Goal: Information Seeking & Learning: Learn about a topic

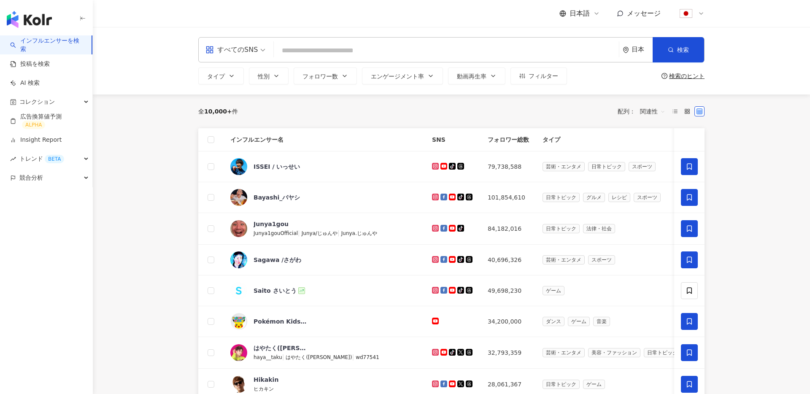
click at [33, 21] on img "button" at bounding box center [29, 19] width 45 height 17
click at [695, 112] on span at bounding box center [700, 111] width 10 height 10
click at [689, 113] on icon at bounding box center [687, 111] width 6 height 6
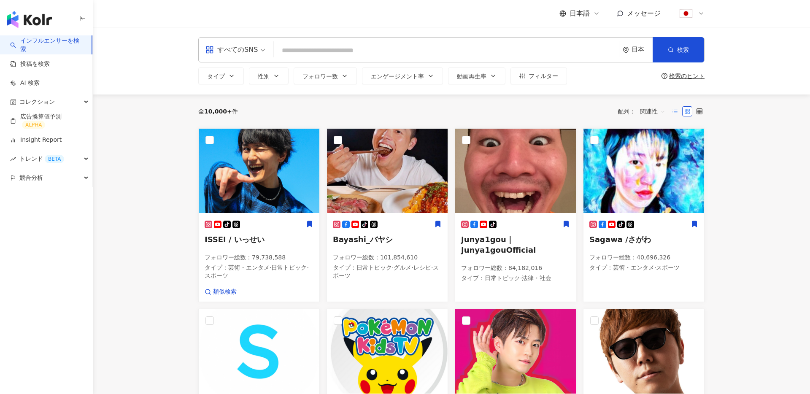
click at [679, 111] on label at bounding box center [675, 111] width 10 height 10
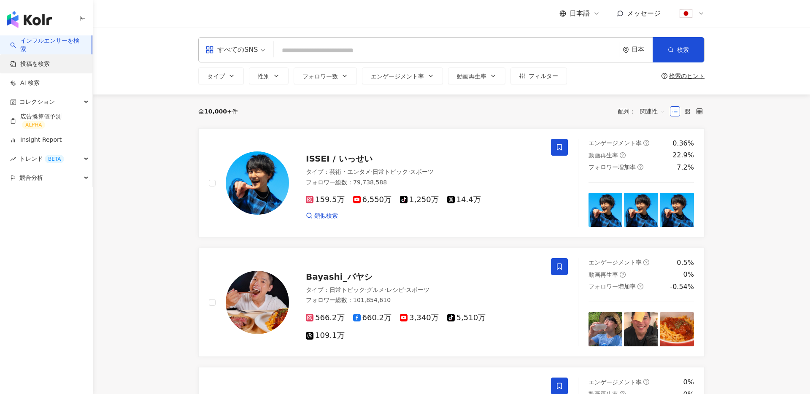
click at [44, 65] on link "投稿を検索" at bounding box center [30, 64] width 40 height 8
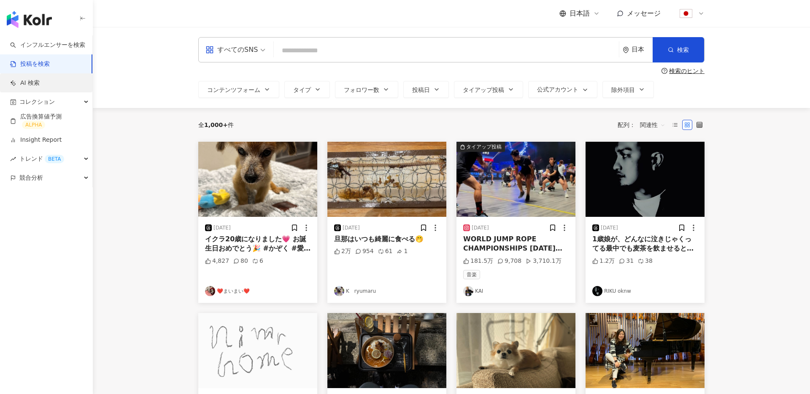
click at [40, 87] on link "AI 検索" at bounding box center [25, 83] width 30 height 8
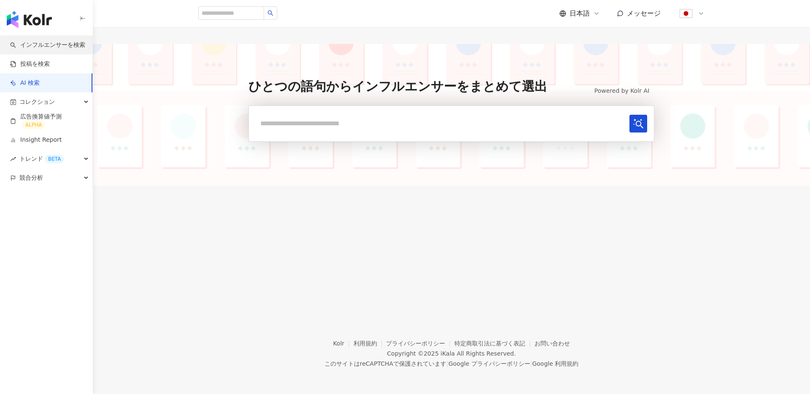
click at [54, 49] on link "インフルエンサーを検索" at bounding box center [47, 45] width 75 height 8
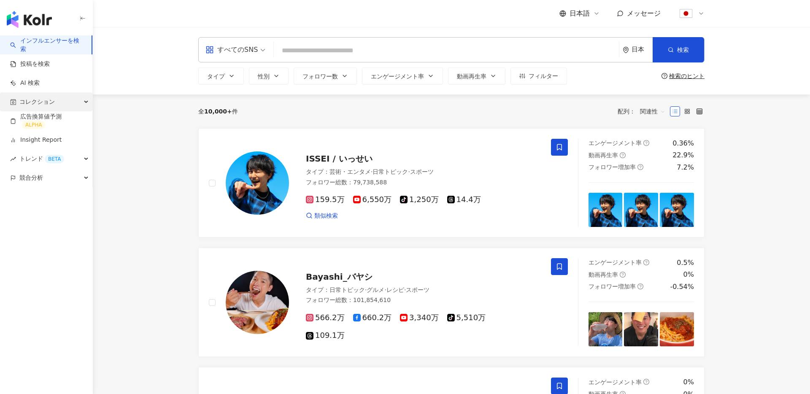
click at [83, 102] on div "コレクション" at bounding box center [46, 101] width 92 height 19
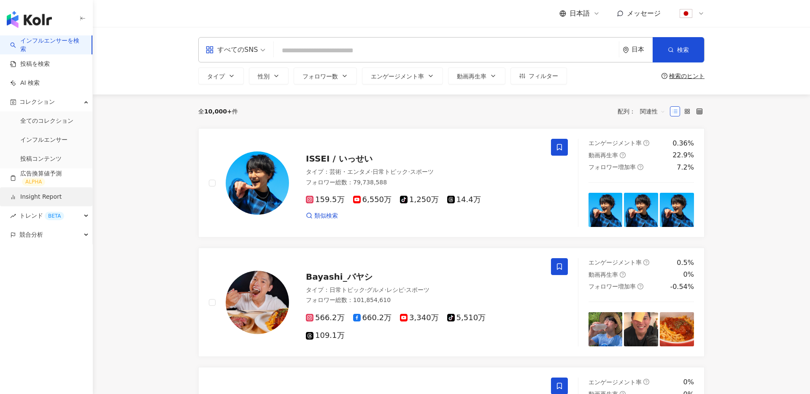
click at [62, 201] on link "Insight Report" at bounding box center [35, 197] width 51 height 8
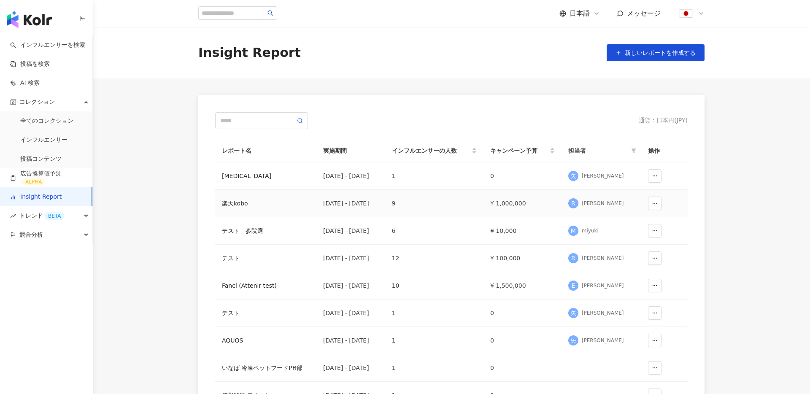
scroll to position [0, 0]
click at [73, 230] on div "競合分析" at bounding box center [46, 234] width 92 height 19
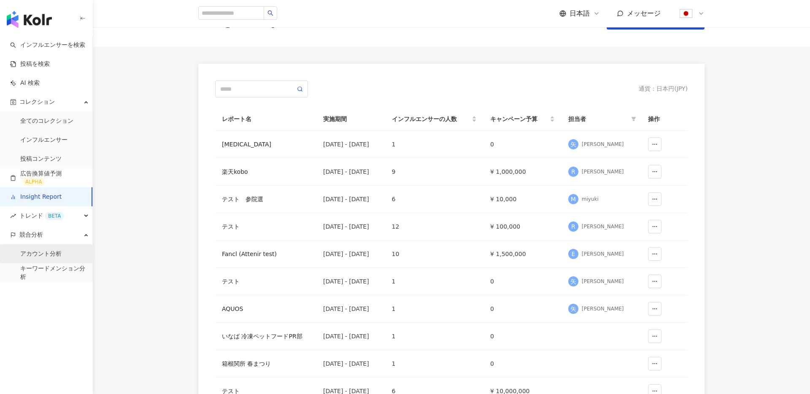
click at [47, 255] on link "アカウント分析" at bounding box center [40, 254] width 41 height 8
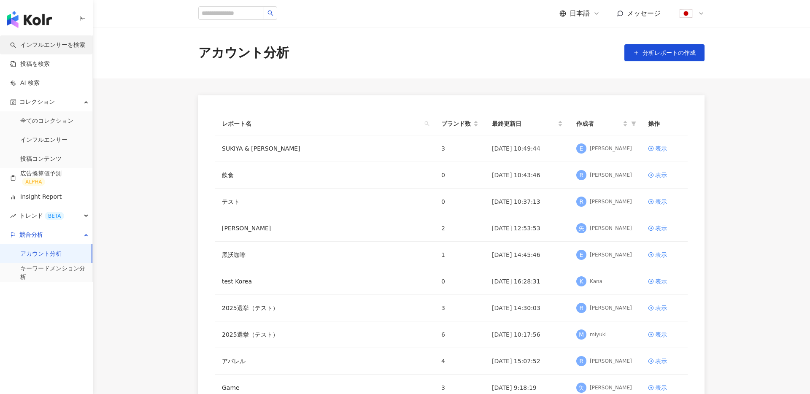
click at [36, 44] on link "インフルエンサーを検索" at bounding box center [47, 45] width 75 height 8
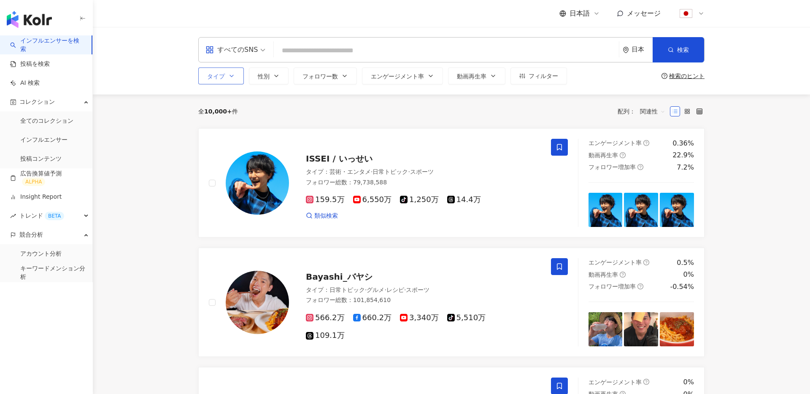
click at [234, 78] on icon "button" at bounding box center [231, 76] width 7 height 7
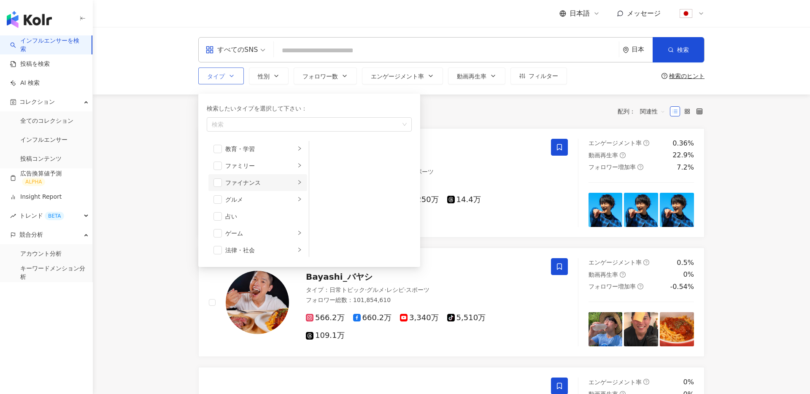
scroll to position [71, 0]
click at [244, 44] on div "すべてのSNS" at bounding box center [232, 50] width 52 height 14
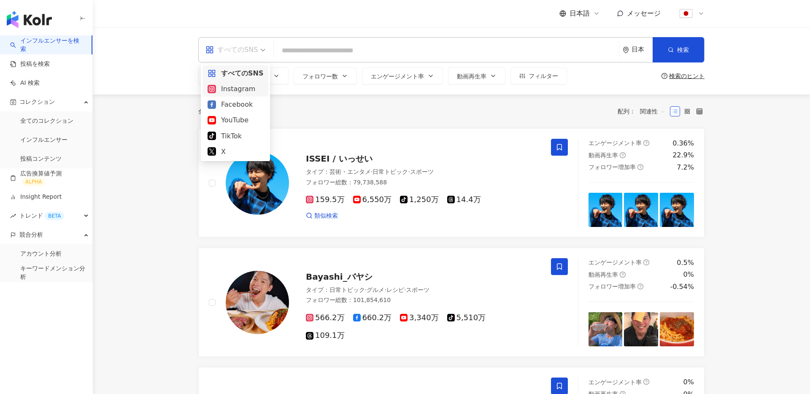
click at [245, 92] on div "Instagram" at bounding box center [236, 89] width 56 height 11
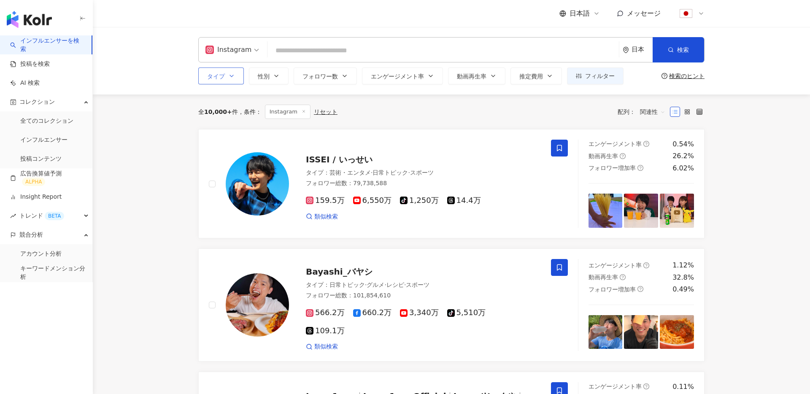
click at [238, 78] on button "タイプ" at bounding box center [221, 76] width 46 height 17
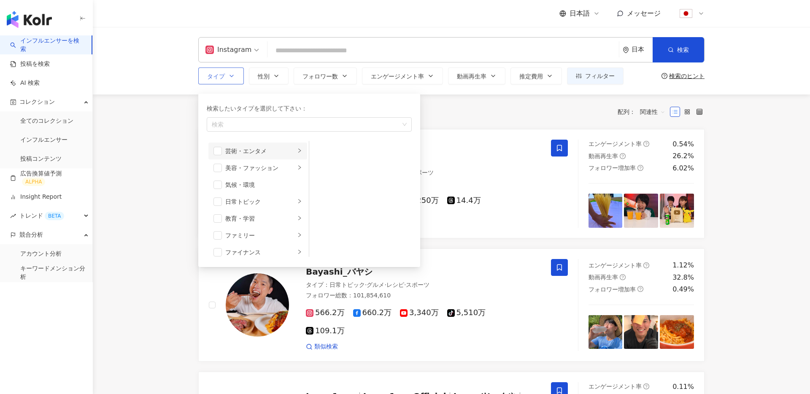
click at [267, 154] on div "芸術・エンタメ" at bounding box center [260, 150] width 70 height 9
click at [217, 151] on span "button" at bounding box center [218, 151] width 8 height 8
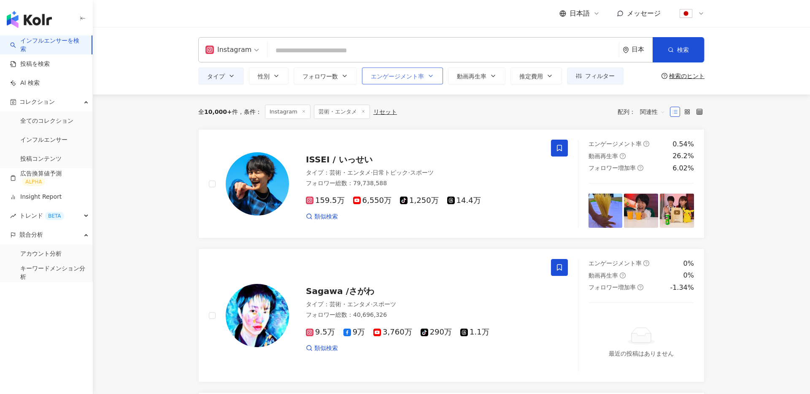
click at [433, 77] on icon "button" at bounding box center [430, 76] width 7 height 7
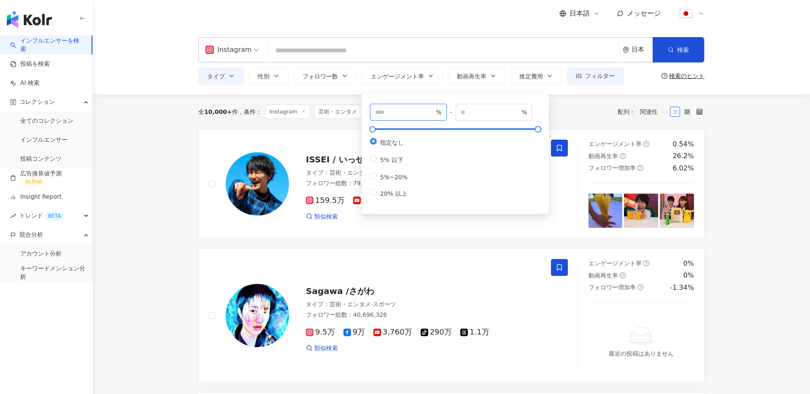
click at [411, 108] on input "number" at bounding box center [404, 112] width 59 height 9
type input "***"
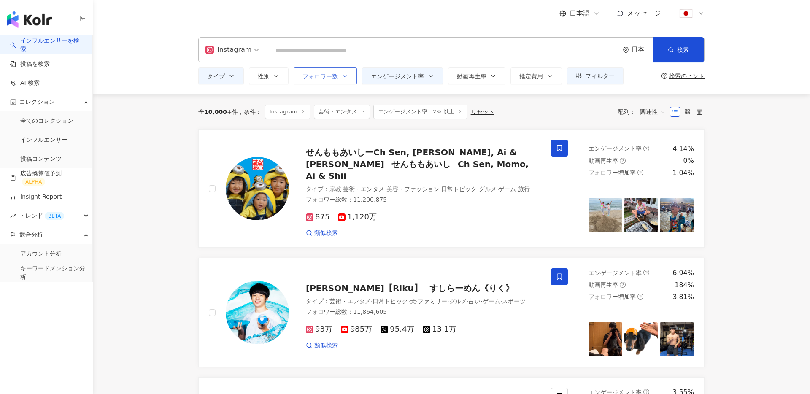
click at [331, 78] on span "フォロワー数" at bounding box center [320, 76] width 35 height 7
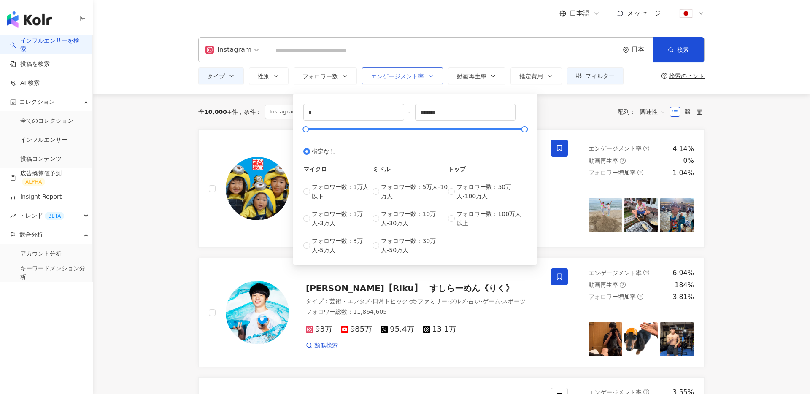
click at [405, 76] on span "エンゲージメント率" at bounding box center [397, 76] width 53 height 7
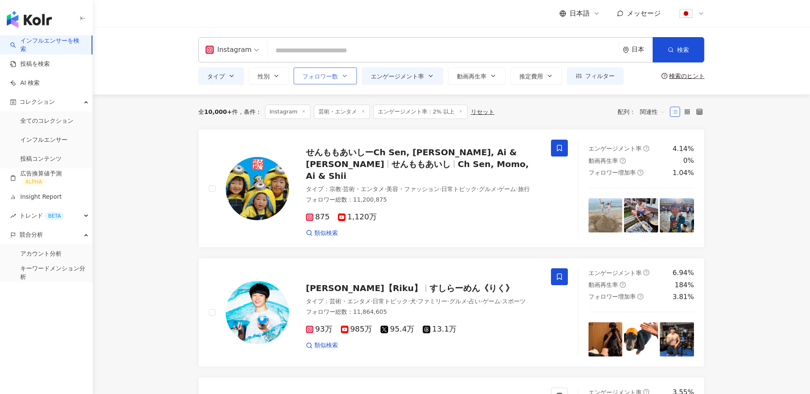
click at [336, 74] on span "フォロワー数" at bounding box center [320, 76] width 35 height 7
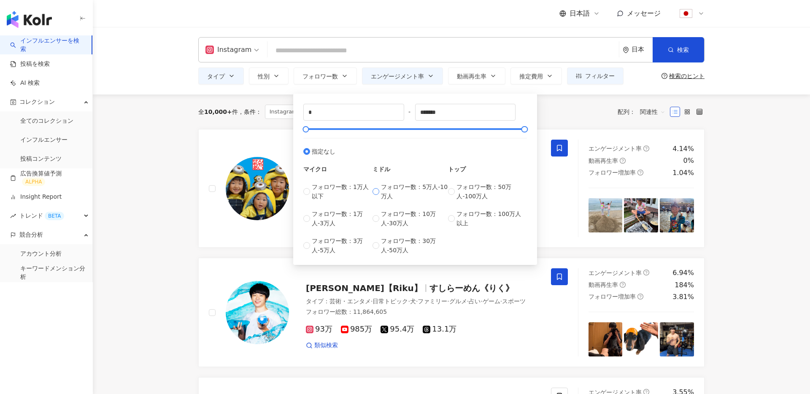
click at [401, 191] on span "フォロワー数：5万人-10万人" at bounding box center [414, 191] width 67 height 19
type input "*****"
click at [388, 211] on span "フォロワー数：10万人-30万人" at bounding box center [414, 218] width 67 height 19
type input "******"
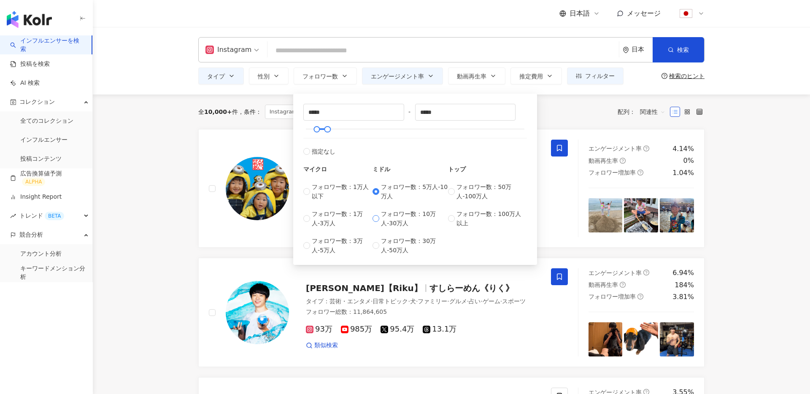
type input "******"
type input "*****"
drag, startPoint x: 325, startPoint y: 131, endPoint x: 310, endPoint y: 133, distance: 14.9
click at [311, 132] on div at bounding box center [313, 129] width 5 height 5
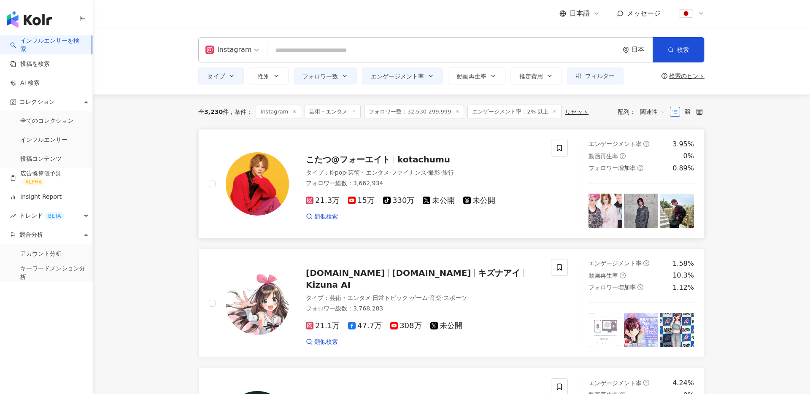
click at [346, 162] on span "こたつ@フォーエイト" at bounding box center [348, 159] width 84 height 10
click at [167, 92] on div "Instagram 日本 検索 タイプ 性別 フォロワー数 エンゲージメント率 動画再生率 推定費用 フィルター *** % - % 指定なし 5% 以下 5…" at bounding box center [451, 61] width 717 height 68
click at [425, 76] on button "エンゲージメント率" at bounding box center [402, 76] width 81 height 17
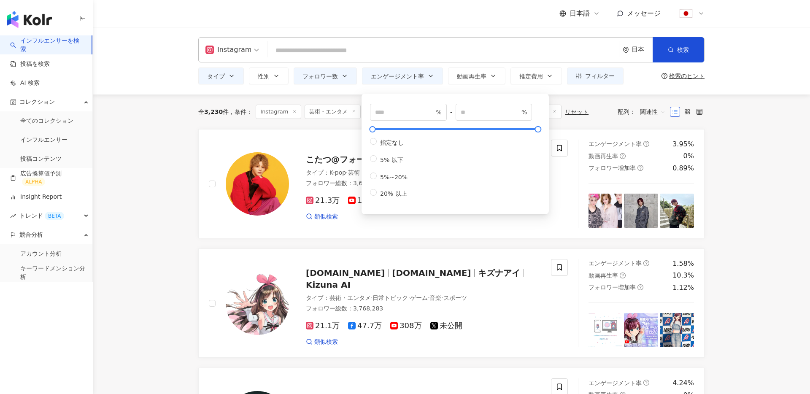
click at [449, 92] on div "*** % - % 指定なし 5% 以下 5%~20% 20% 以上" at bounding box center [455, 151] width 187 height 125
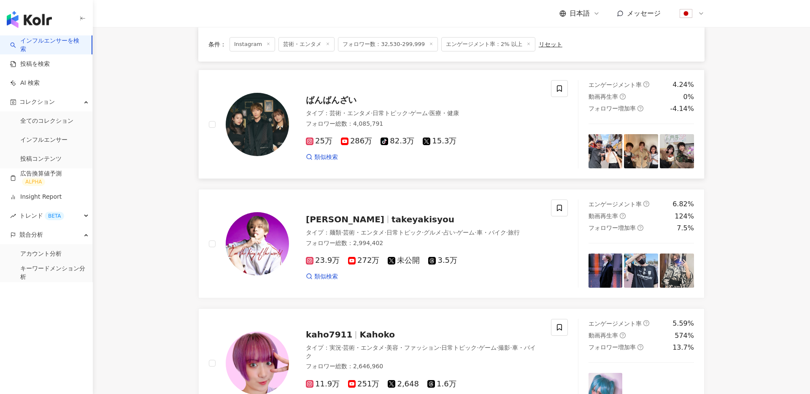
scroll to position [289, 0]
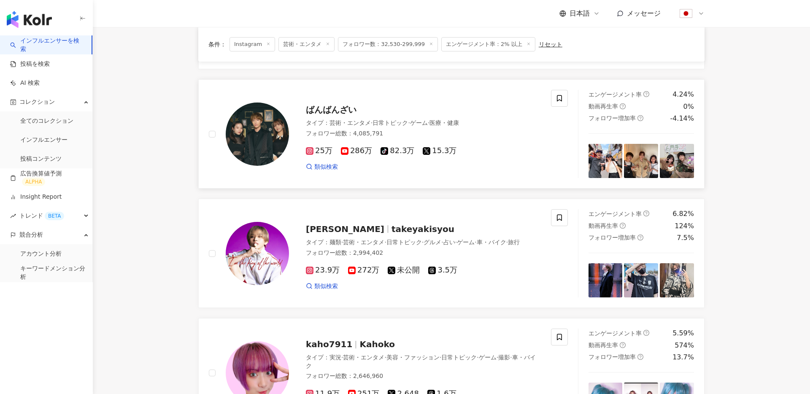
click at [272, 138] on img at bounding box center [257, 134] width 63 height 63
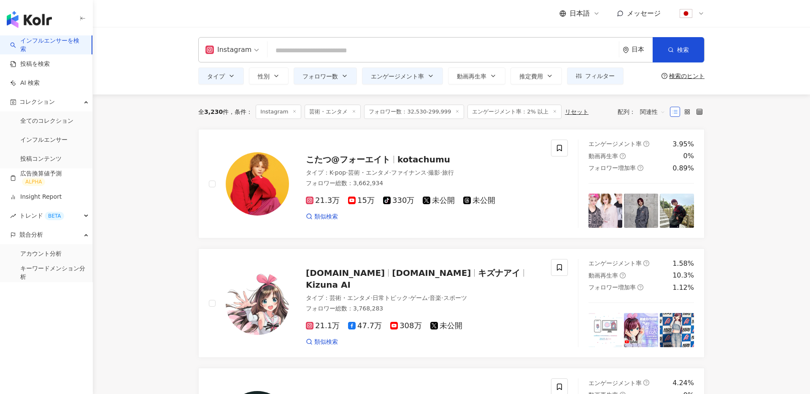
click at [632, 49] on div "日本" at bounding box center [642, 49] width 21 height 7
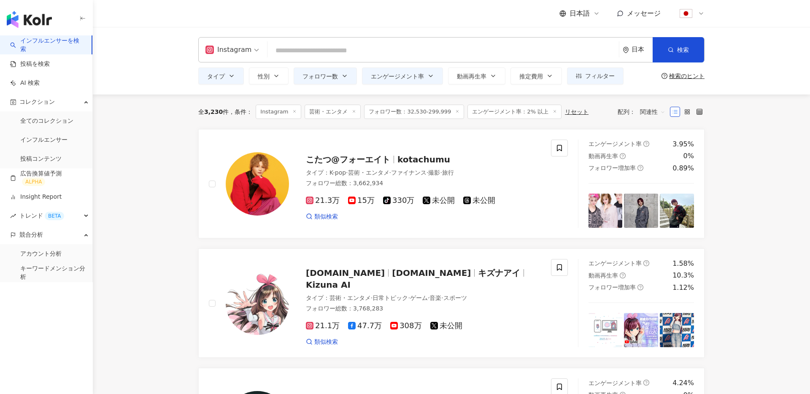
click at [640, 44] on div "日本" at bounding box center [638, 50] width 30 height 24
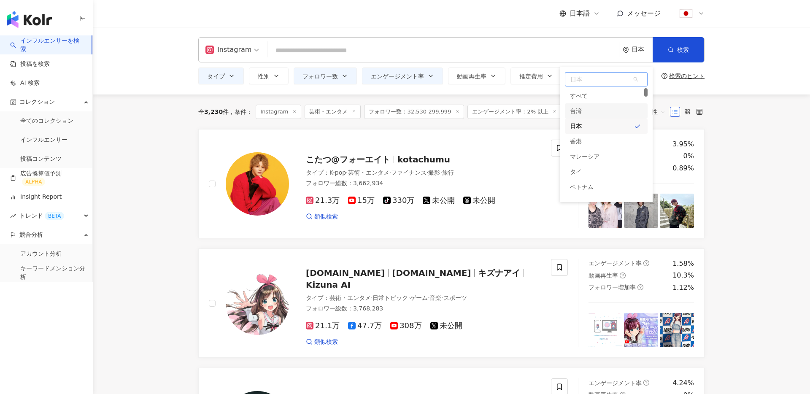
click at [598, 113] on div "台湾" at bounding box center [606, 110] width 83 height 15
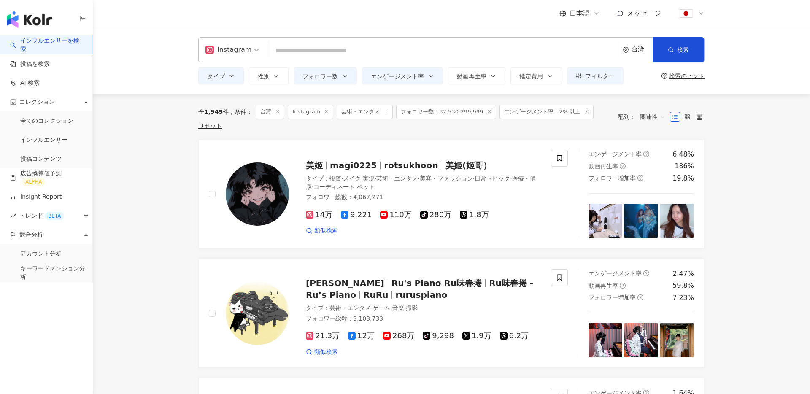
click at [56, 255] on link "アカウント分析" at bounding box center [40, 254] width 41 height 8
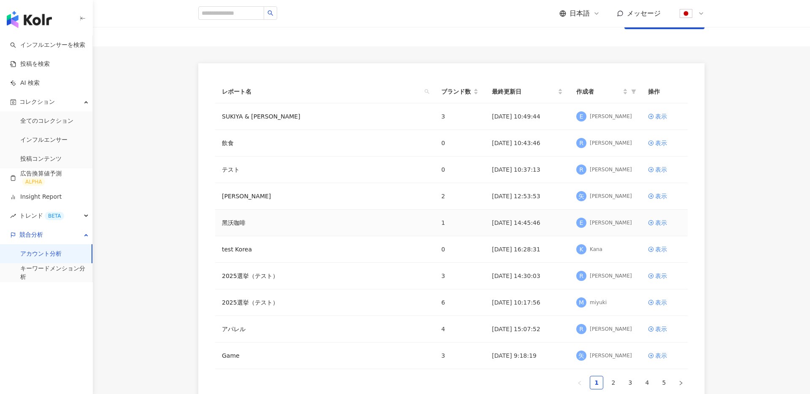
scroll to position [145, 0]
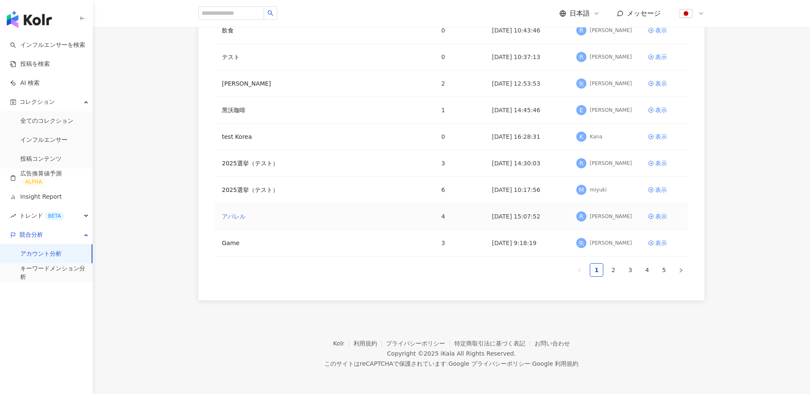
click at [238, 219] on link "アパレル" at bounding box center [234, 216] width 24 height 9
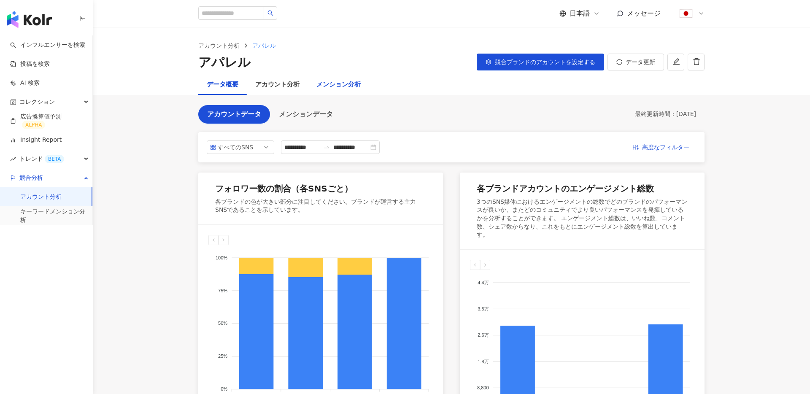
click at [348, 80] on div "メンション分析" at bounding box center [339, 85] width 44 height 10
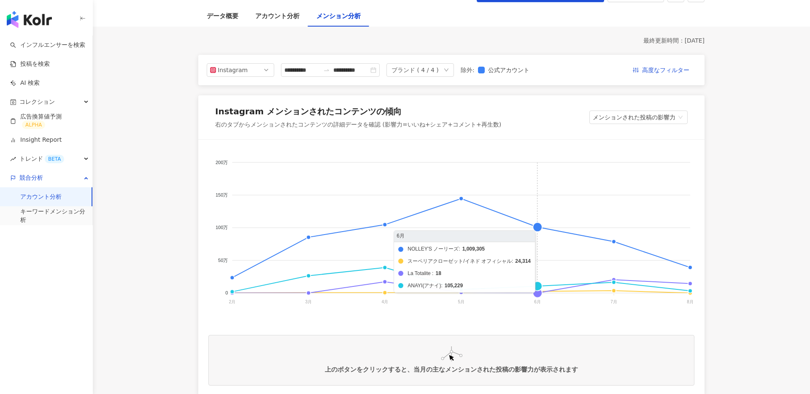
scroll to position [69, 0]
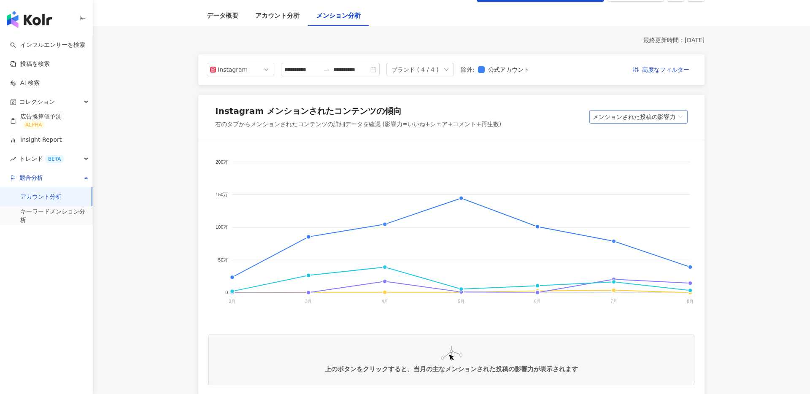
click at [649, 118] on span "メンションされた投稿の影響力" at bounding box center [639, 117] width 92 height 13
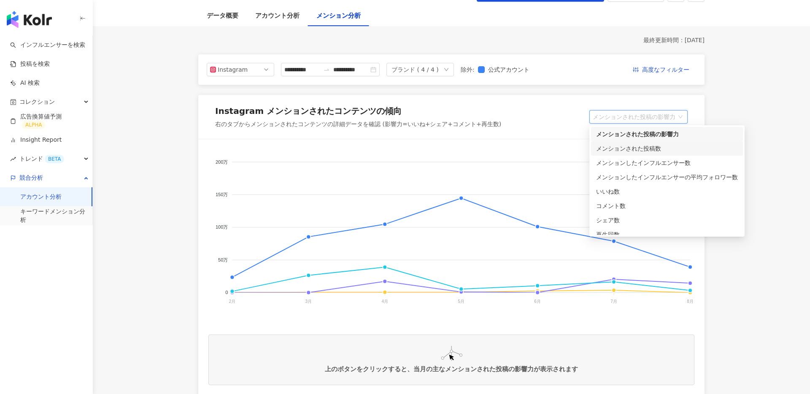
click at [665, 145] on div "メンションされた投稿数" at bounding box center [667, 148] width 142 height 9
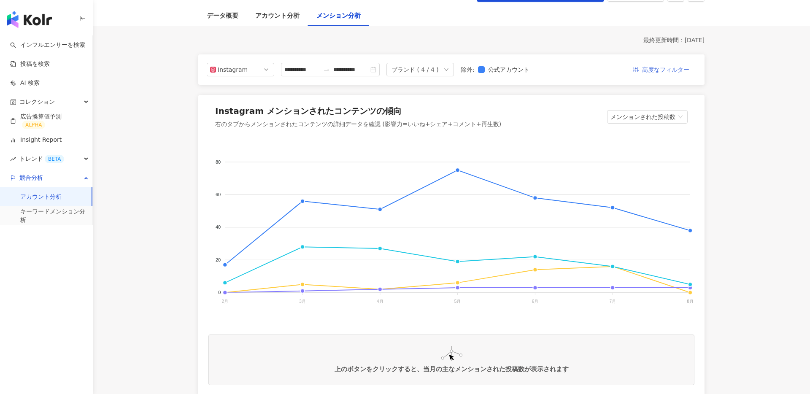
click at [676, 68] on span "高度なフィルター" at bounding box center [665, 70] width 47 height 14
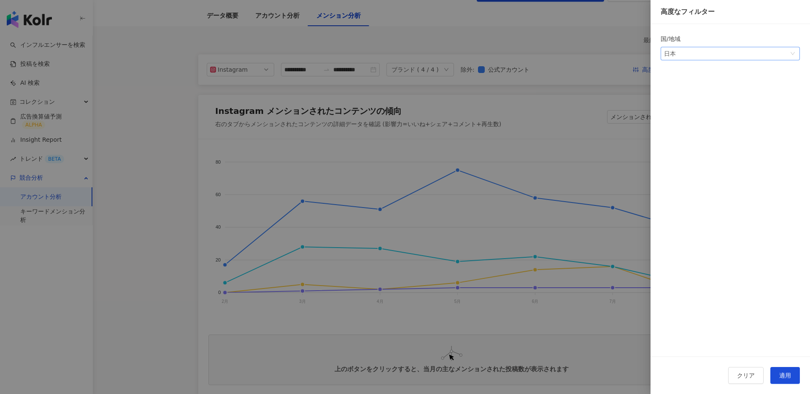
click at [699, 54] on span "日本" at bounding box center [730, 53] width 133 height 13
click at [378, 140] on div at bounding box center [405, 197] width 810 height 394
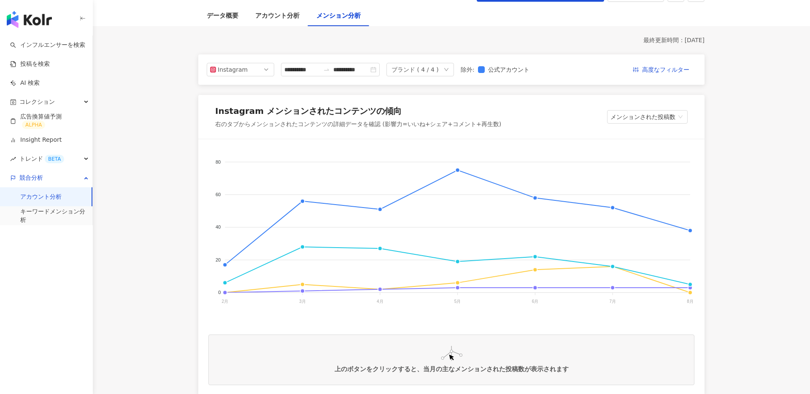
click at [42, 25] on img "button" at bounding box center [29, 19] width 45 height 17
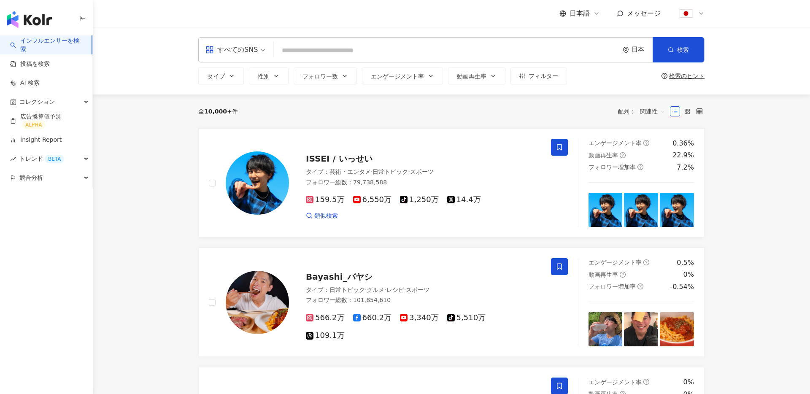
click at [215, 83] on button "タイプ" at bounding box center [221, 76] width 46 height 17
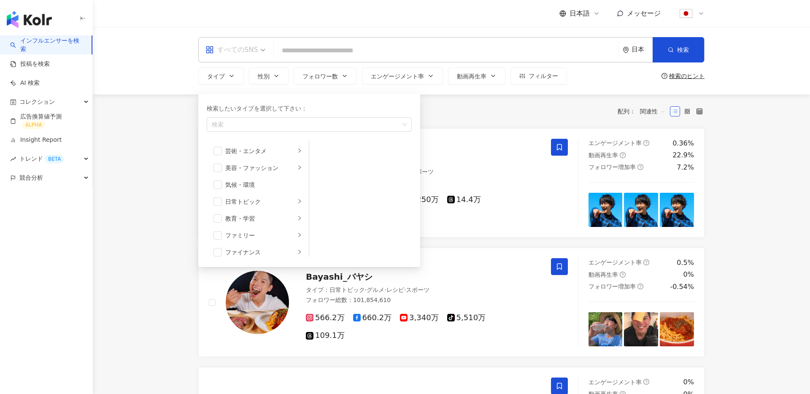
click at [227, 51] on div "すべてのSNS" at bounding box center [232, 50] width 52 height 14
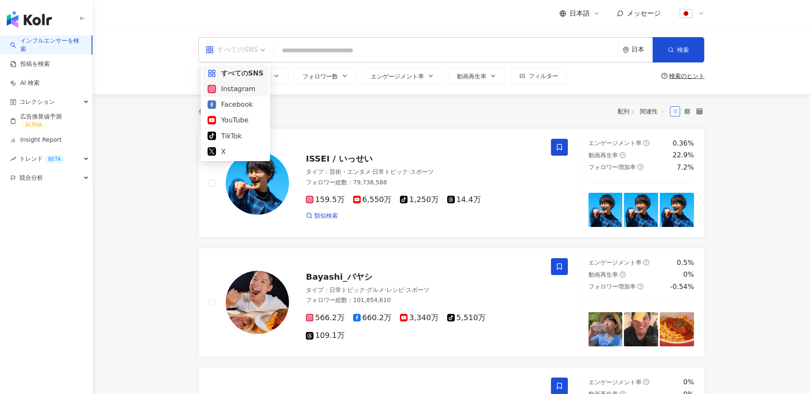
click at [227, 87] on div "Instagram" at bounding box center [236, 89] width 56 height 11
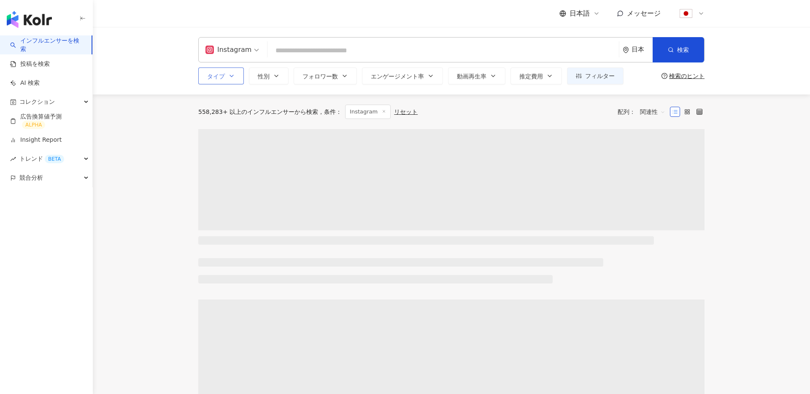
click at [227, 73] on button "タイプ" at bounding box center [221, 76] width 46 height 17
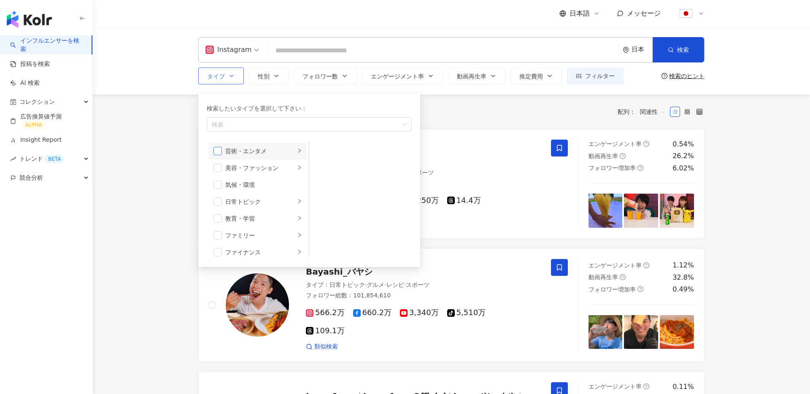
click at [219, 153] on span "button" at bounding box center [218, 151] width 8 height 8
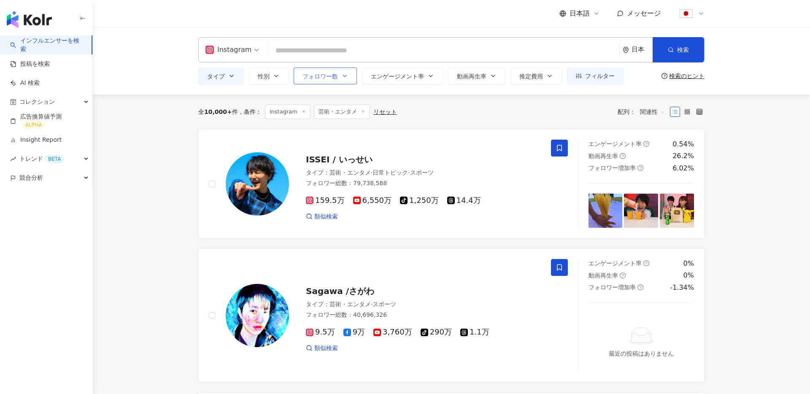
click at [327, 79] on span "フォロワー数" at bounding box center [320, 76] width 35 height 7
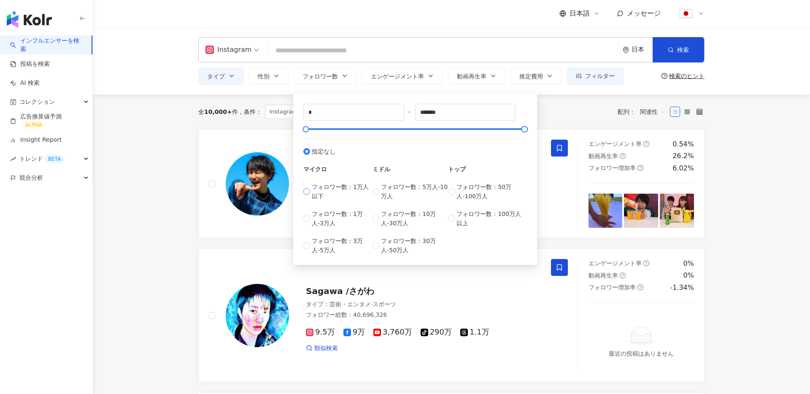
click at [331, 191] on span "フォロワー数：1万人以下" at bounding box center [342, 191] width 61 height 19
type input "****"
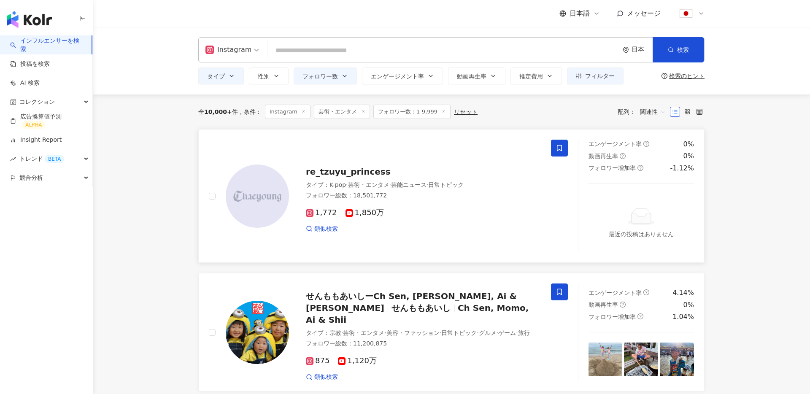
click at [256, 203] on img at bounding box center [257, 196] width 63 height 63
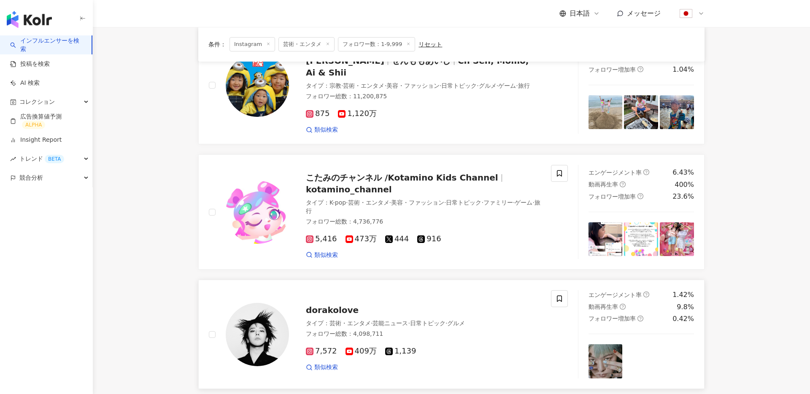
scroll to position [337, 0]
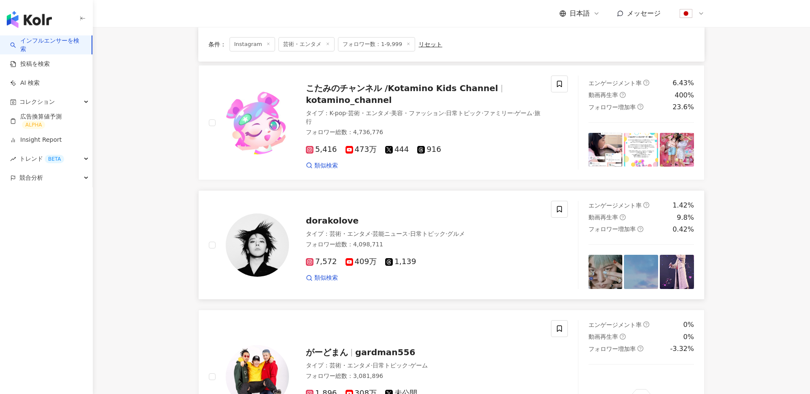
click at [245, 252] on img at bounding box center [257, 245] width 63 height 63
